Goal: Task Accomplishment & Management: Manage account settings

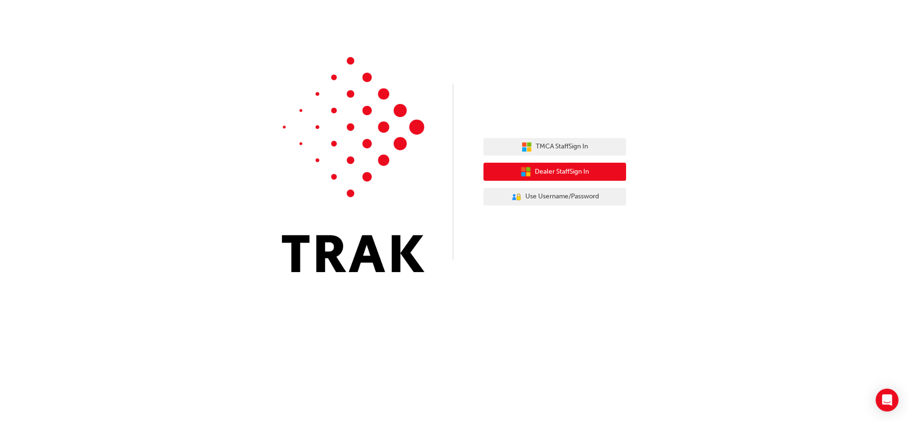
click at [581, 174] on span "Dealer Staff Sign In" at bounding box center [562, 171] width 54 height 11
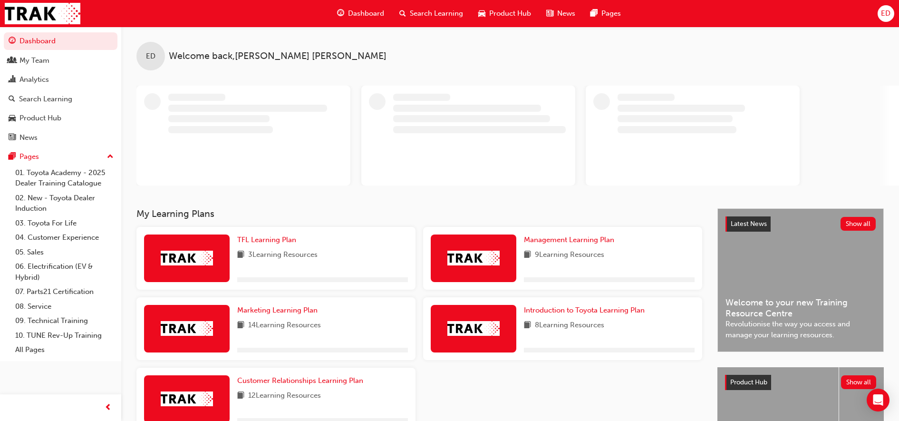
click at [889, 18] on span "ED" at bounding box center [886, 13] width 10 height 11
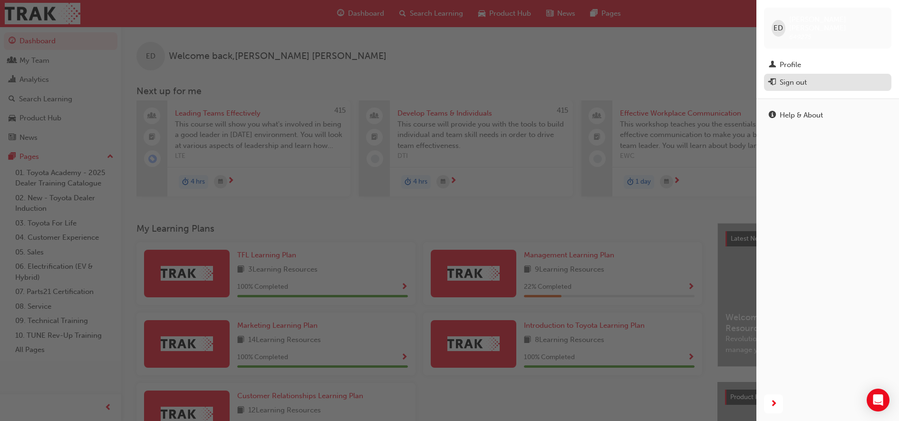
click at [798, 77] on div "Sign out" at bounding box center [793, 82] width 27 height 11
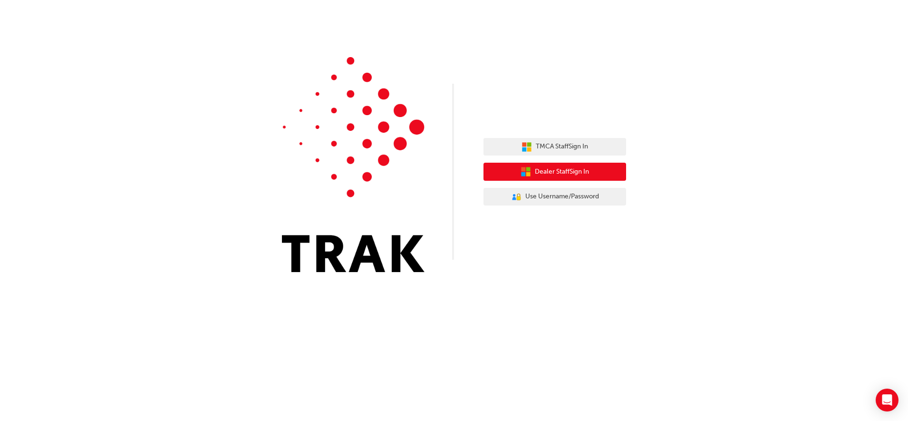
click at [603, 168] on button "Dealer Staff Sign In" at bounding box center [555, 172] width 143 height 18
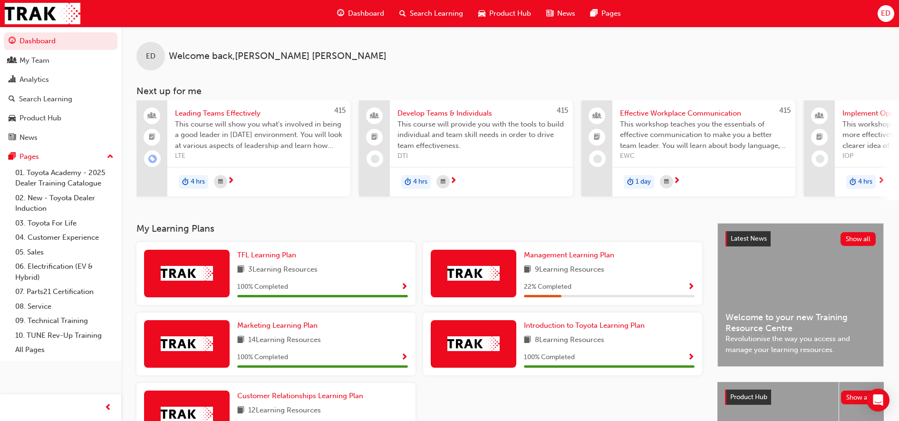
click at [887, 13] on span "ED" at bounding box center [886, 13] width 10 height 11
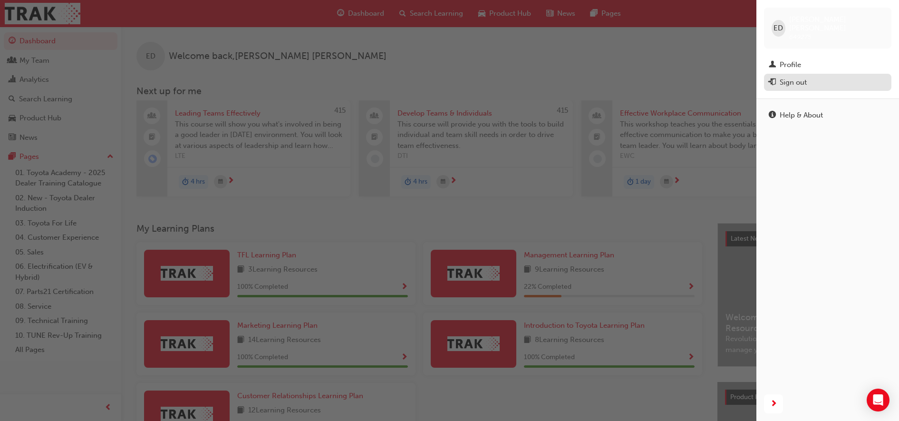
click at [804, 78] on div "Sign out" at bounding box center [793, 82] width 27 height 11
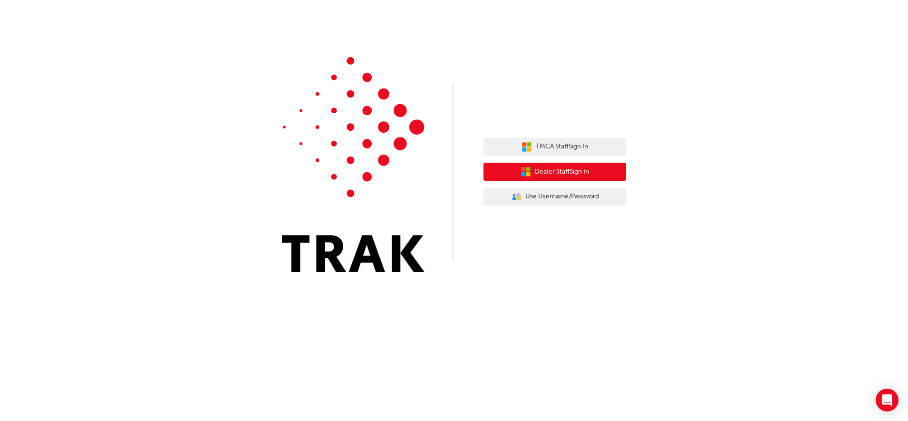
click at [556, 168] on span "Dealer Staff Sign In" at bounding box center [562, 171] width 54 height 11
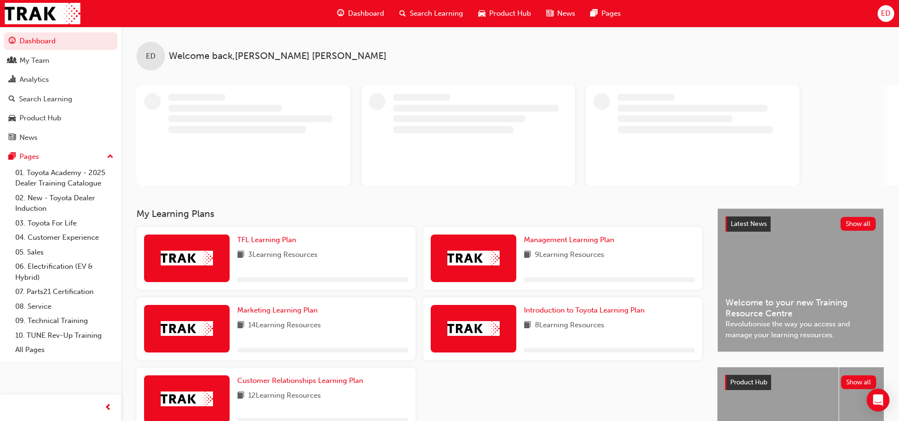
click at [888, 12] on span "ED" at bounding box center [886, 13] width 10 height 11
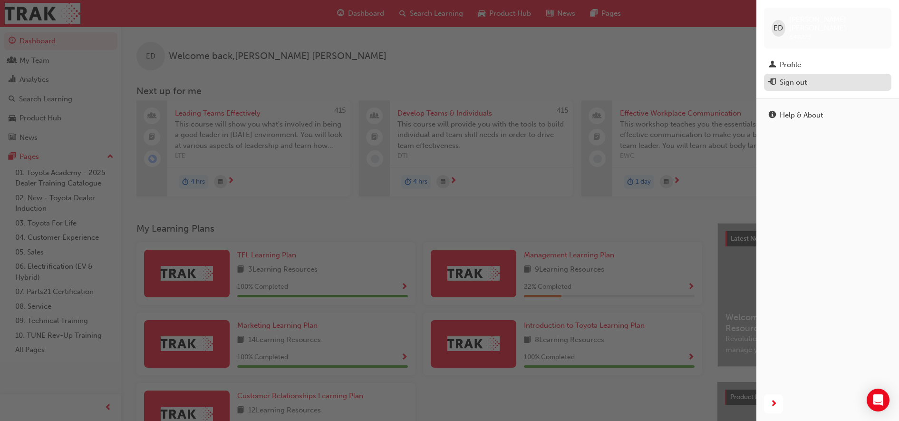
click at [810, 77] on div "Sign out" at bounding box center [828, 83] width 118 height 12
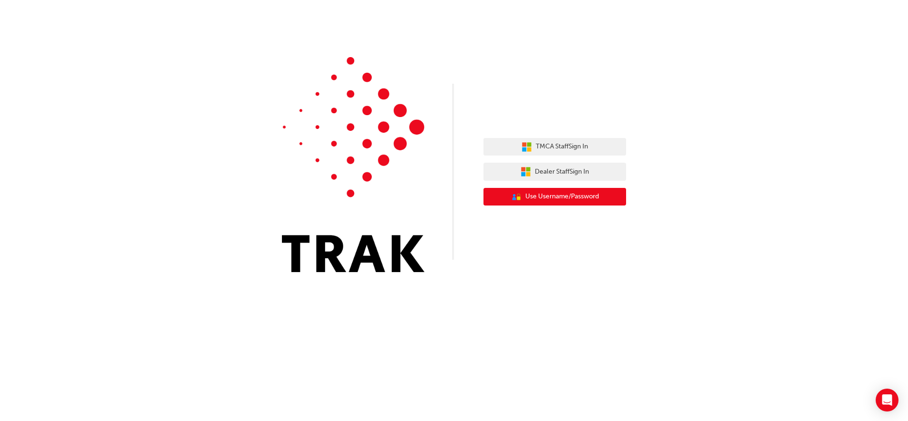
click at [581, 192] on span "Use Username/Password" at bounding box center [563, 196] width 74 height 11
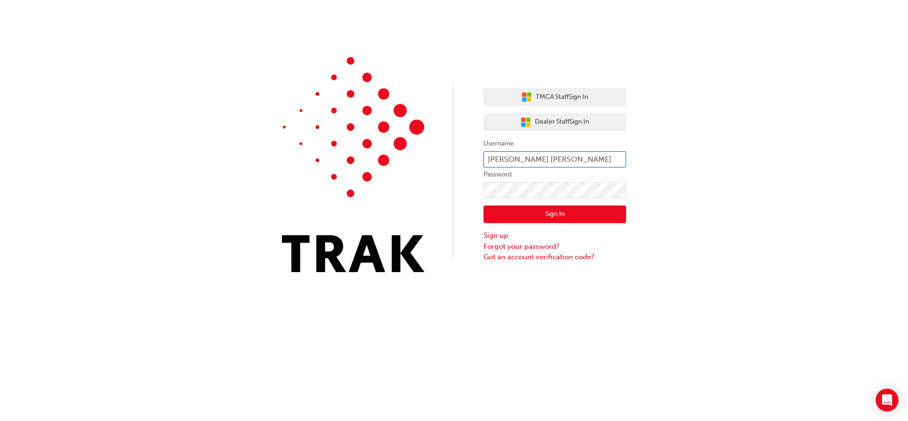
click at [577, 165] on input "[PERSON_NAME].[PERSON_NAME]" at bounding box center [555, 159] width 143 height 16
type input "e"
type input "satchi.solayappan1"
click at [651, 162] on div "TMCA Staff Sign In Dealer Staff Sign In Username satchi.solayappan1 Password Si…" at bounding box center [454, 143] width 908 height 286
click at [573, 215] on button "Sign In" at bounding box center [555, 214] width 143 height 18
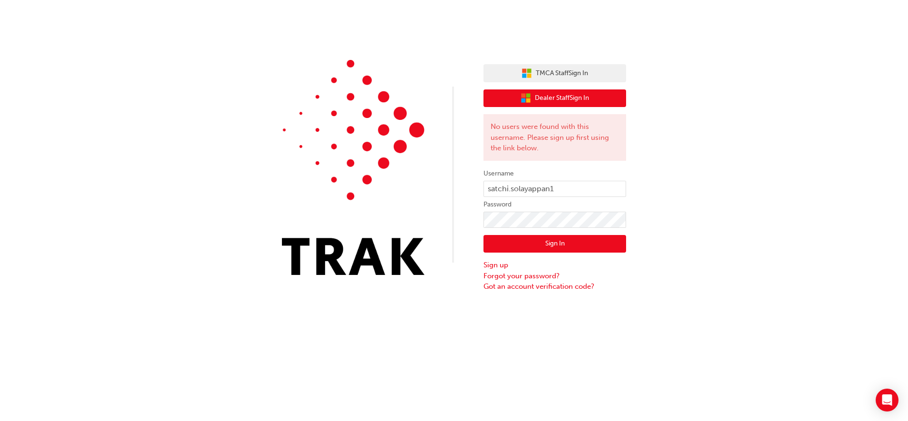
click at [584, 101] on span "Dealer Staff Sign In" at bounding box center [562, 98] width 54 height 11
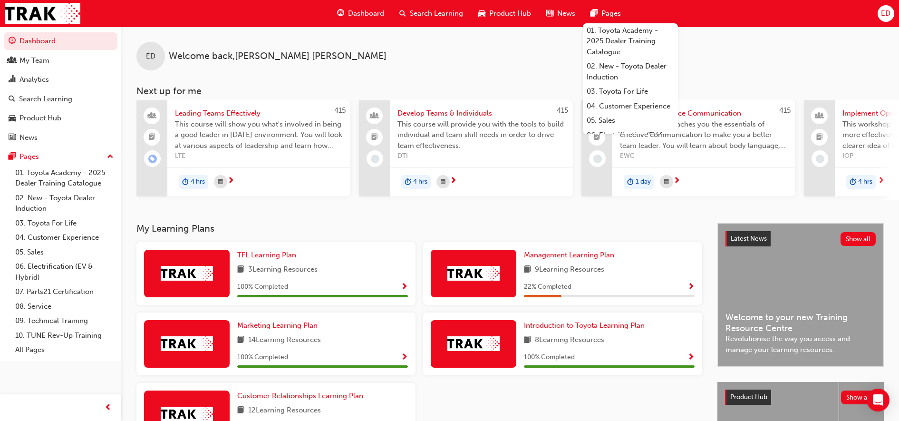
click at [881, 12] on span "ED" at bounding box center [886, 13] width 10 height 11
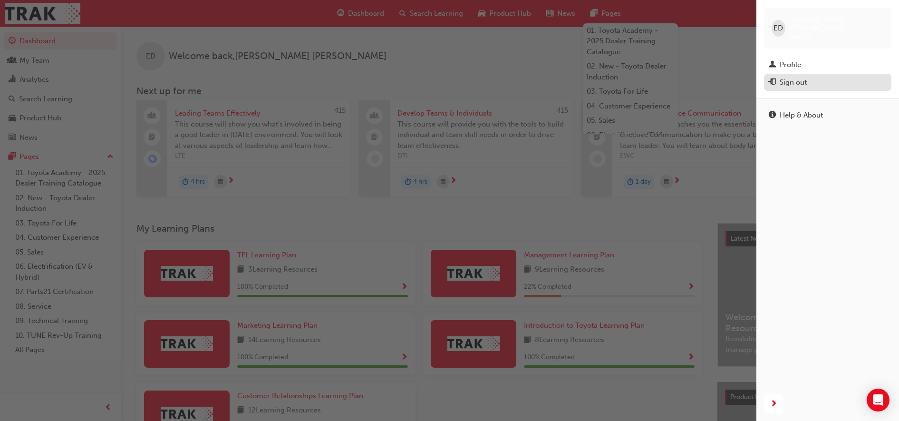
click at [810, 78] on div "Sign out" at bounding box center [828, 83] width 118 height 12
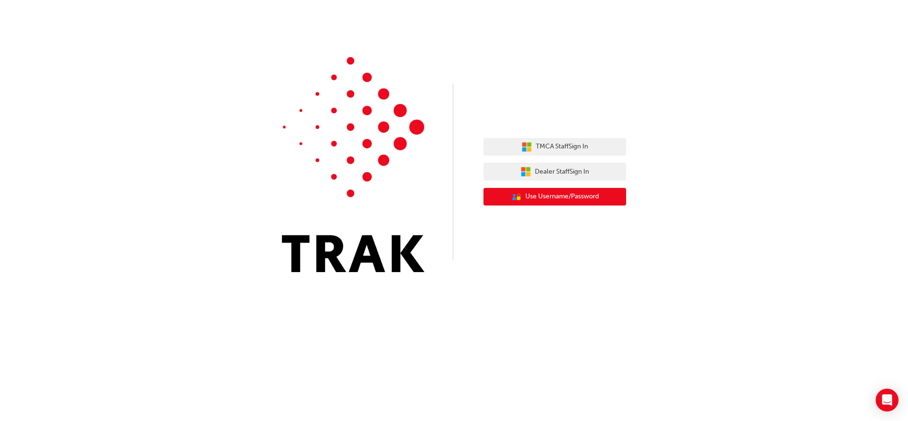
click at [531, 194] on span "Use Username/Password" at bounding box center [563, 196] width 74 height 11
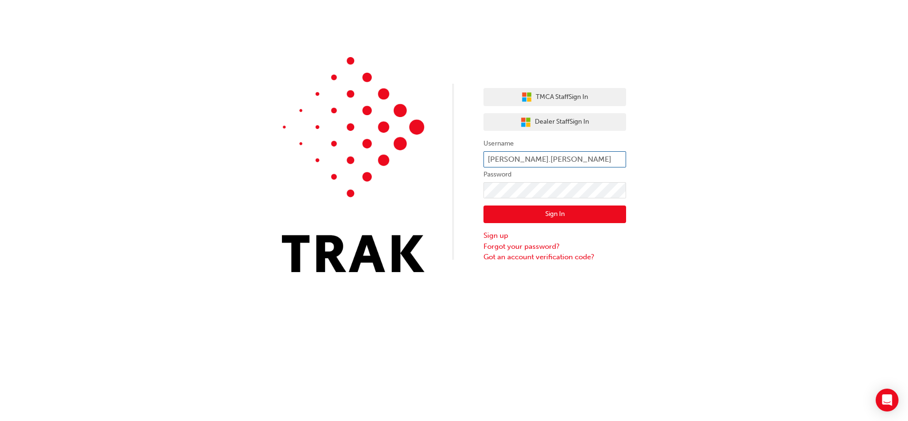
click at [575, 166] on input "ellen.dawson" at bounding box center [555, 159] width 143 height 16
click at [710, 145] on div "TMCA Staff Sign In Dealer Staff Sign In Username ellen.dawson Password Sign In …" at bounding box center [454, 143] width 908 height 286
click at [582, 153] on input "ellen.dawson" at bounding box center [555, 159] width 143 height 16
click at [583, 156] on input "ellen.dawson" at bounding box center [555, 159] width 143 height 16
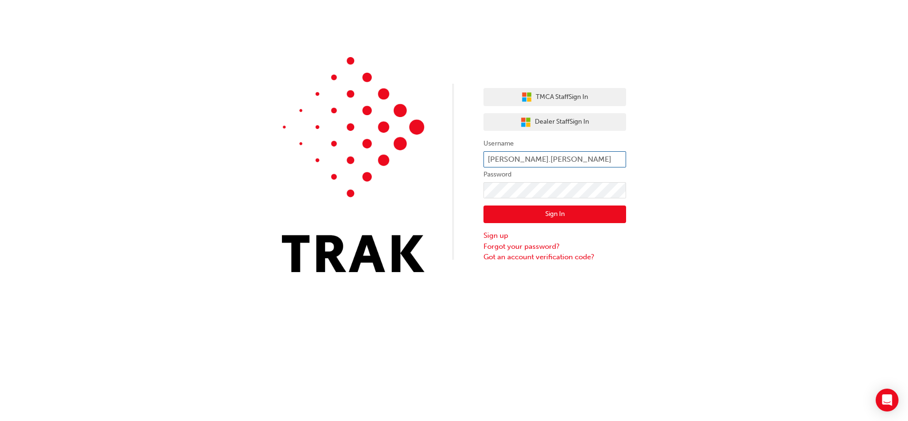
click at [583, 156] on input "ellen.dawson" at bounding box center [555, 159] width 143 height 16
click at [640, 159] on div "TMCA Staff Sign In Dealer Staff Sign In Username satchi.solayappan1 Password Si…" at bounding box center [454, 143] width 908 height 286
click at [515, 159] on input "satchi.solayappan1" at bounding box center [555, 159] width 143 height 16
click at [491, 162] on input "satchi.Solayappan1" at bounding box center [555, 159] width 143 height 16
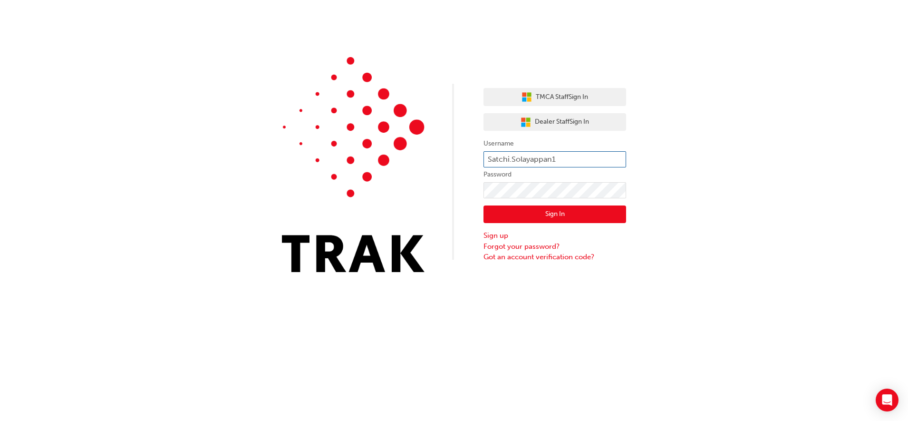
type input "Satchi.Solayappan1"
click at [551, 204] on div "Sign In Sign up Forgot your password? Got an account verification code?" at bounding box center [555, 230] width 143 height 64
click at [552, 208] on button "Sign In" at bounding box center [555, 214] width 143 height 18
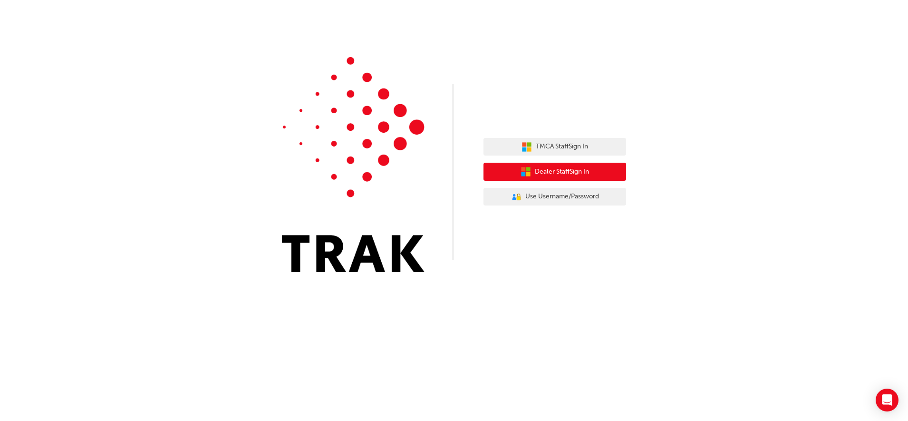
click at [610, 177] on button "Dealer Staff Sign In" at bounding box center [555, 172] width 143 height 18
